Goal: Information Seeking & Learning: Find specific page/section

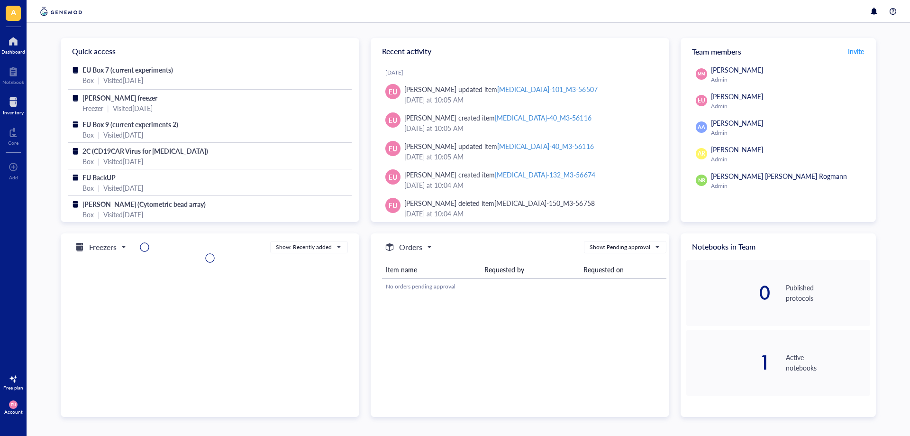
click at [14, 106] on div at bounding box center [13, 101] width 21 height 15
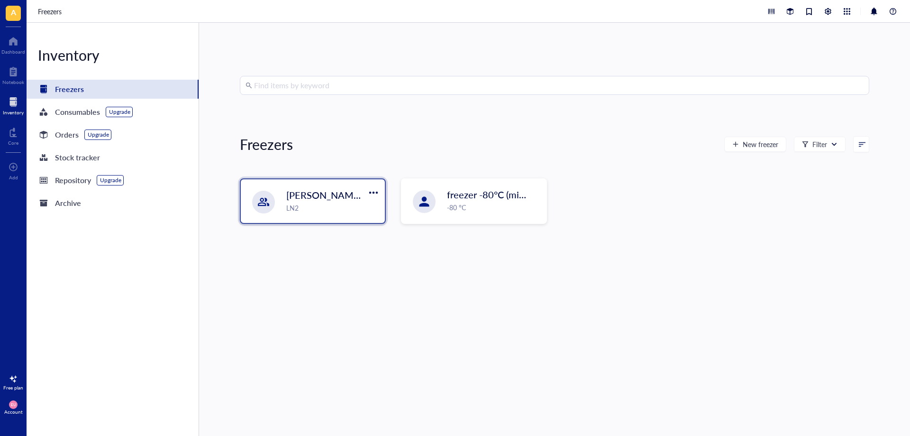
click at [327, 202] on div "LN2" at bounding box center [332, 207] width 93 height 10
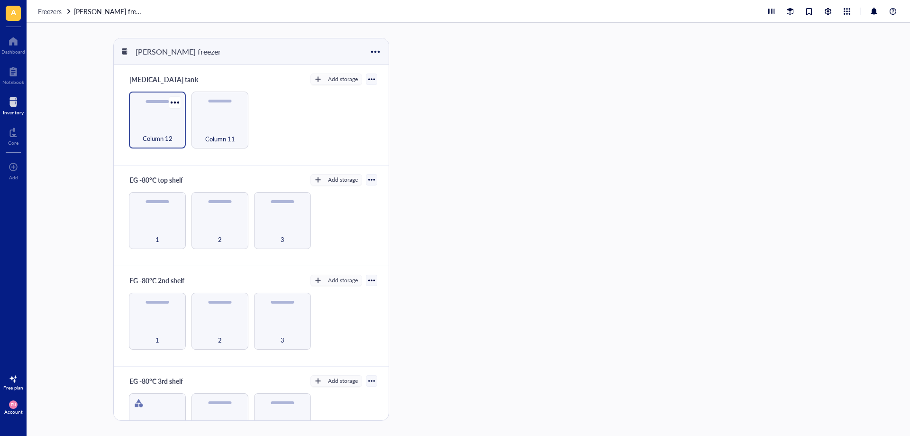
click at [153, 115] on div "Column 12" at bounding box center [157, 119] width 57 height 57
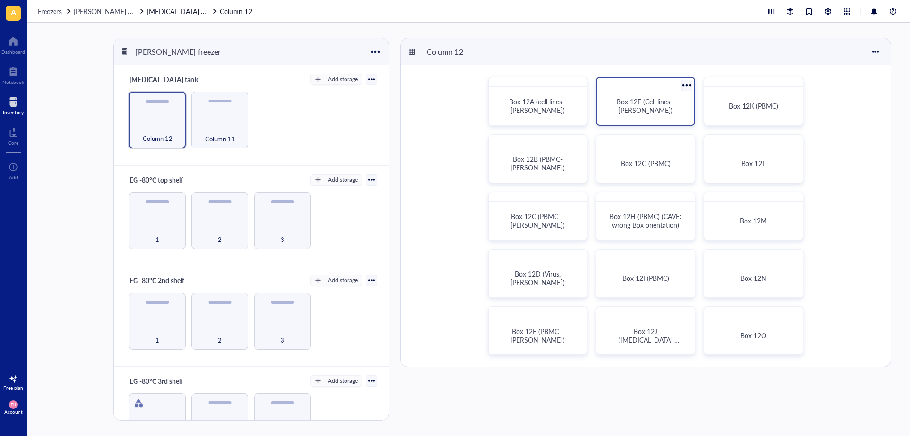
click at [614, 117] on div "Box 12F (Cell lines - [PERSON_NAME])" at bounding box center [645, 106] width 90 height 30
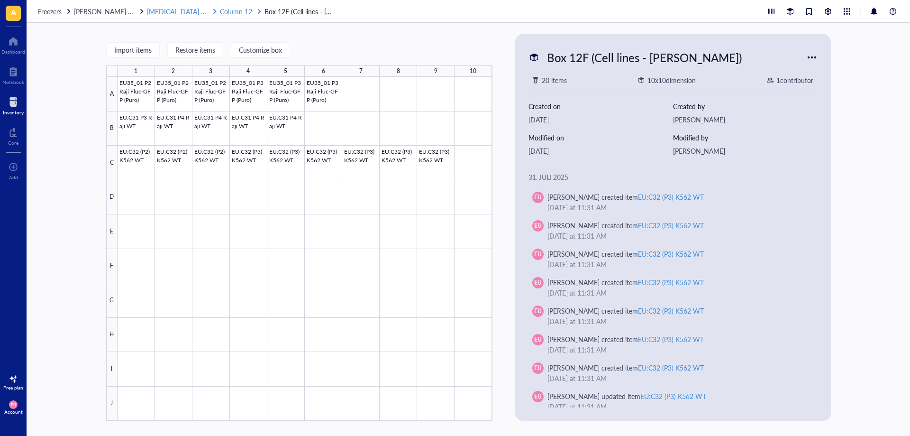
click at [232, 13] on span "Column 12" at bounding box center [236, 11] width 32 height 9
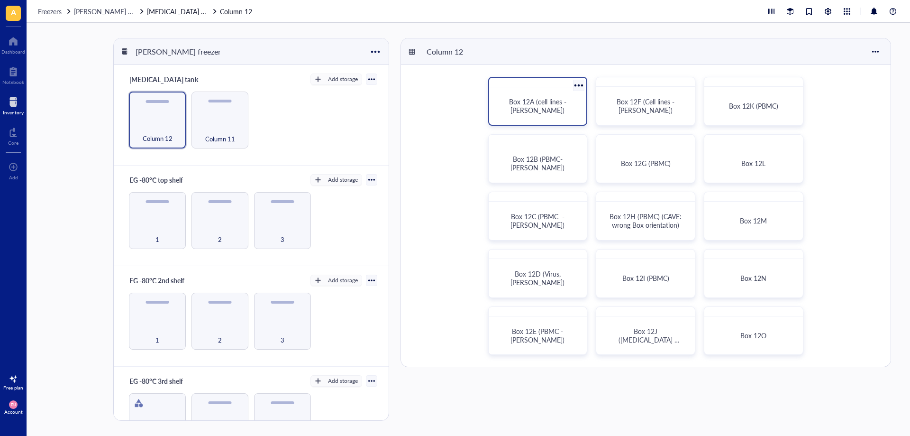
click at [528, 118] on div "Box 12A (cell lines - [PERSON_NAME])" at bounding box center [538, 106] width 90 height 30
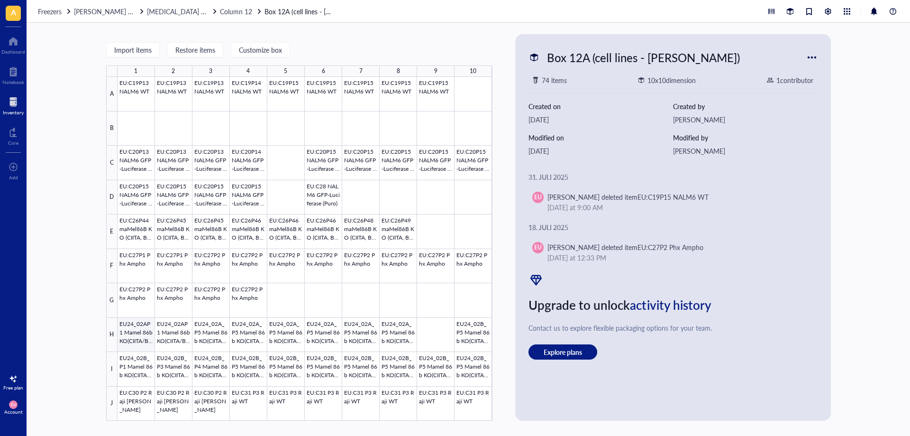
click at [138, 345] on div at bounding box center [305, 249] width 375 height 344
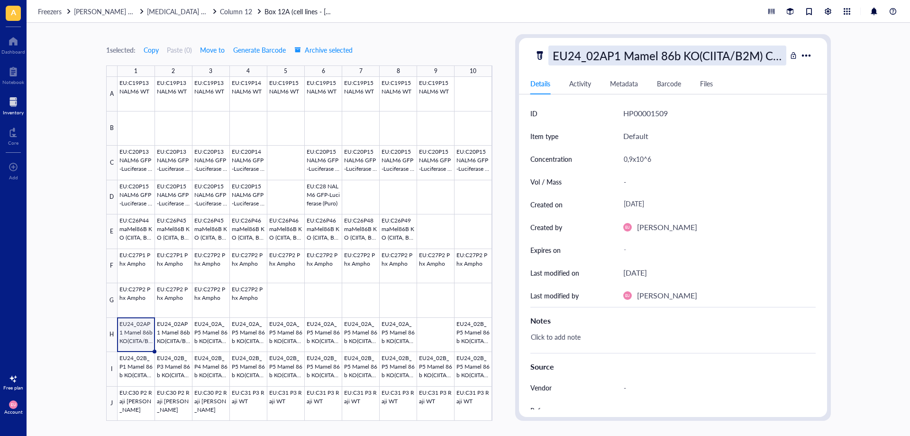
click at [772, 60] on div "EU24_02AP1 Mamel 86b KO(CIITA/B2M) CD19AG" at bounding box center [667, 55] width 238 height 20
click at [483, 341] on div at bounding box center [305, 249] width 375 height 344
click at [751, 49] on div "EU24_02B_P5 Mamel 86b KO(CIITA/B2M) CD19AG" at bounding box center [667, 55] width 238 height 20
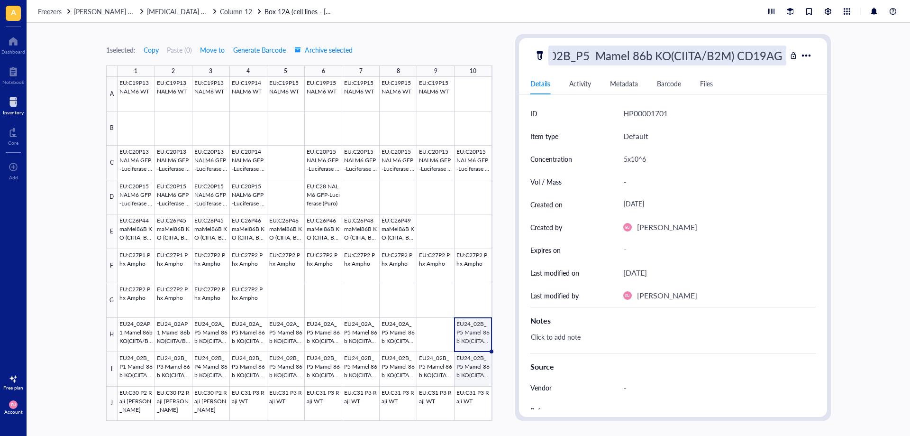
click at [469, 366] on div at bounding box center [305, 249] width 375 height 344
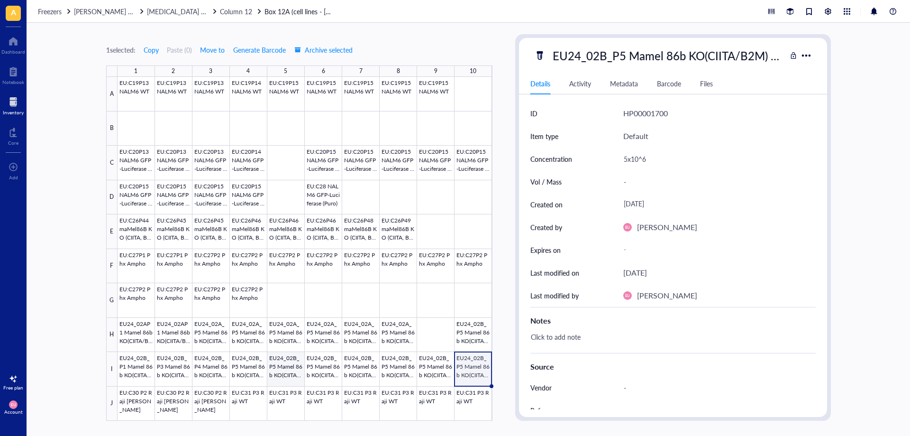
click at [285, 368] on div at bounding box center [305, 249] width 375 height 344
click at [223, 372] on div at bounding box center [305, 249] width 375 height 344
click at [395, 338] on div at bounding box center [305, 249] width 375 height 344
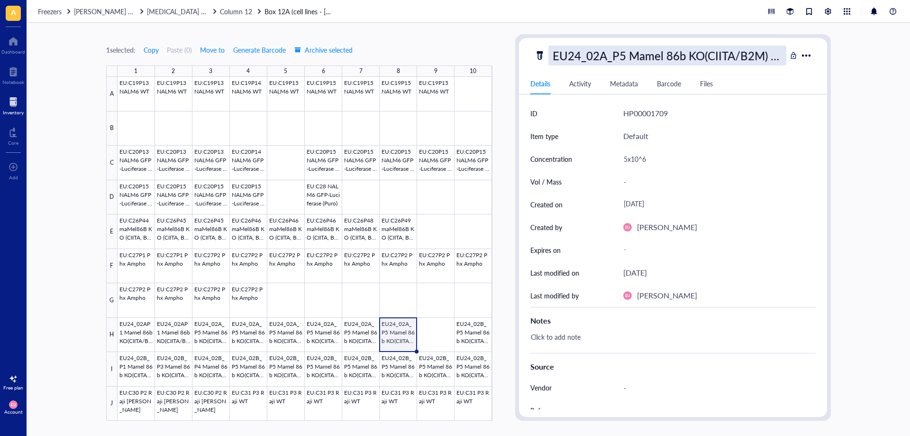
click at [690, 55] on div "EU24_02A_P5 Mamel 86b KO(CIITA/B2M) CD19AG" at bounding box center [667, 55] width 238 height 20
click at [130, 370] on div at bounding box center [305, 249] width 375 height 344
click at [755, 60] on div "EU24_02B_P1 Mamel 86b KO(CIITA/B2M) CD19AG" at bounding box center [667, 55] width 238 height 20
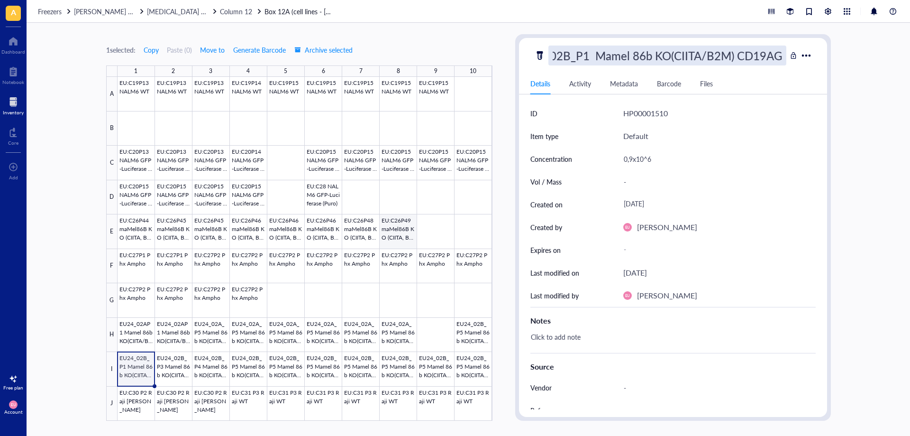
click at [398, 235] on div at bounding box center [305, 249] width 375 height 344
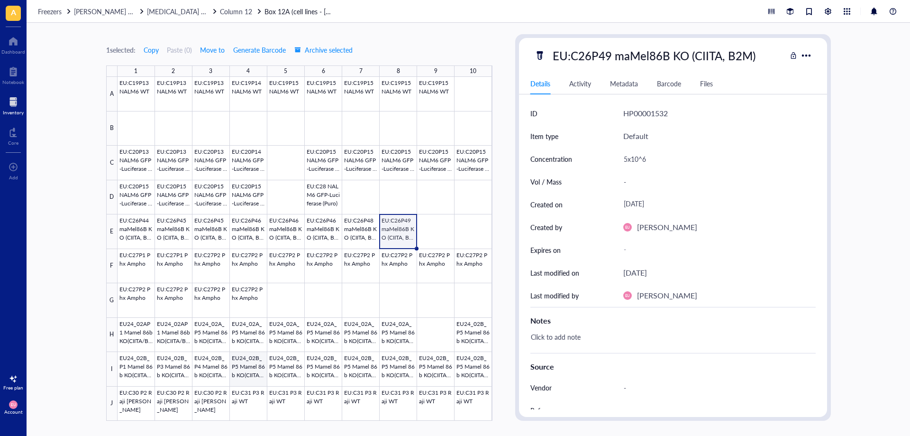
click at [239, 368] on div at bounding box center [305, 249] width 375 height 344
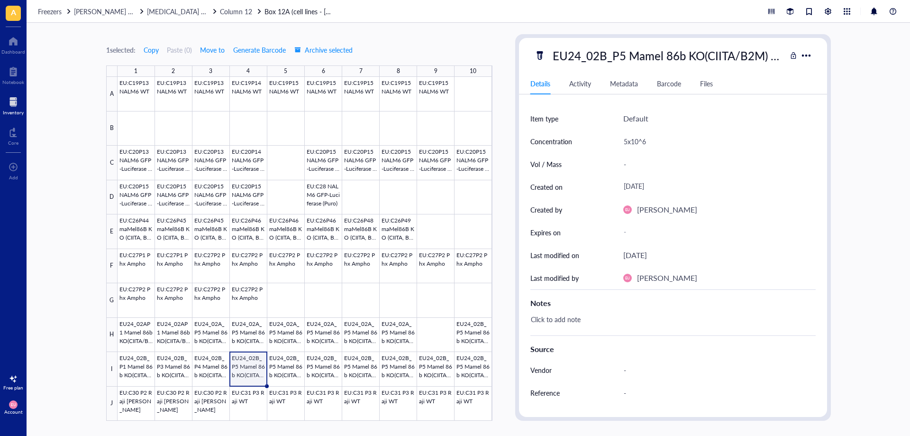
scroll to position [47, 0]
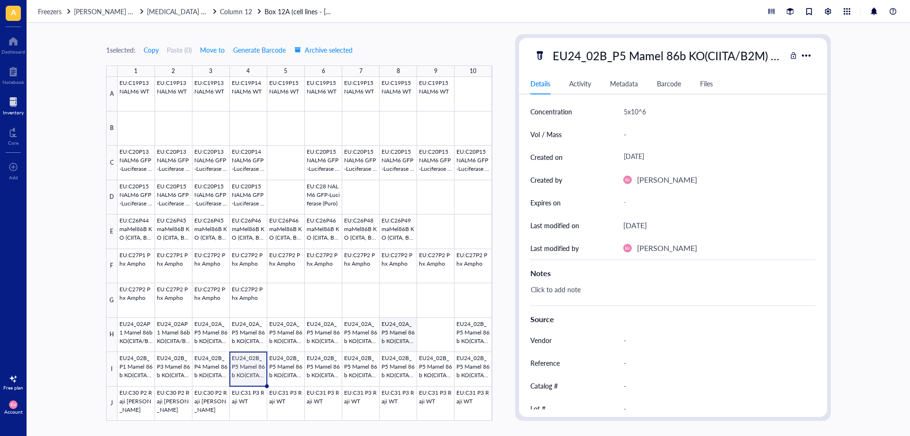
click at [395, 334] on div at bounding box center [305, 249] width 375 height 344
click at [462, 366] on div at bounding box center [305, 249] width 375 height 344
click at [472, 344] on div at bounding box center [305, 249] width 375 height 344
click at [397, 332] on div at bounding box center [305, 249] width 375 height 344
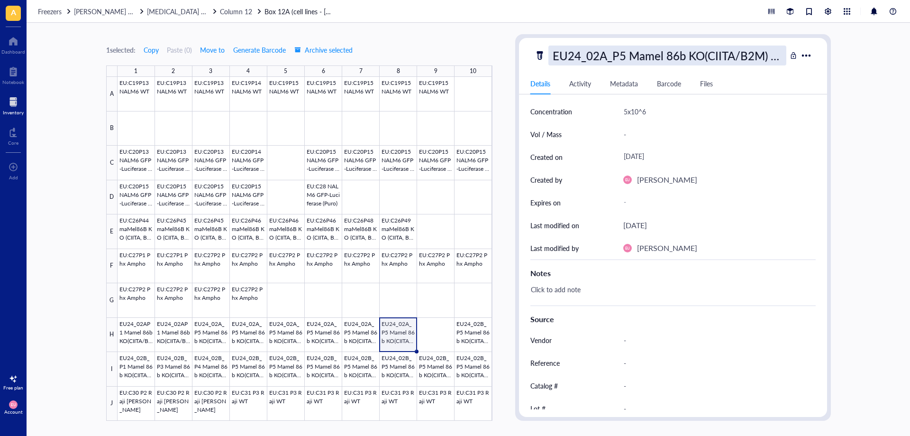
click at [630, 54] on div "EU24_02A_P5 Mamel 86b KO(CIITA/B2M) CD19AG" at bounding box center [667, 55] width 238 height 20
